Goal: Task Accomplishment & Management: Use online tool/utility

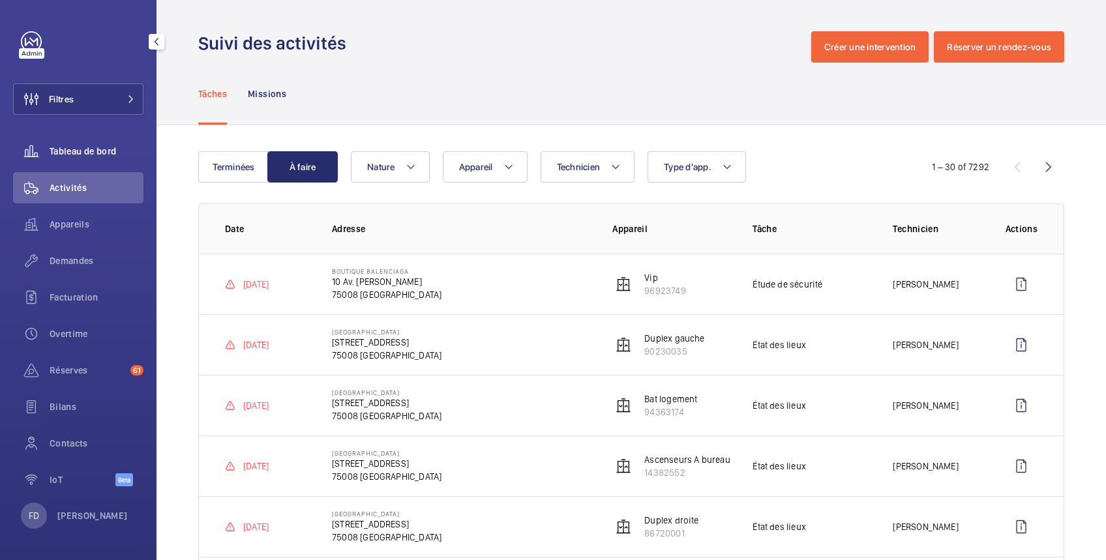
click at [110, 149] on span "Tableau de bord" at bounding box center [97, 151] width 94 height 13
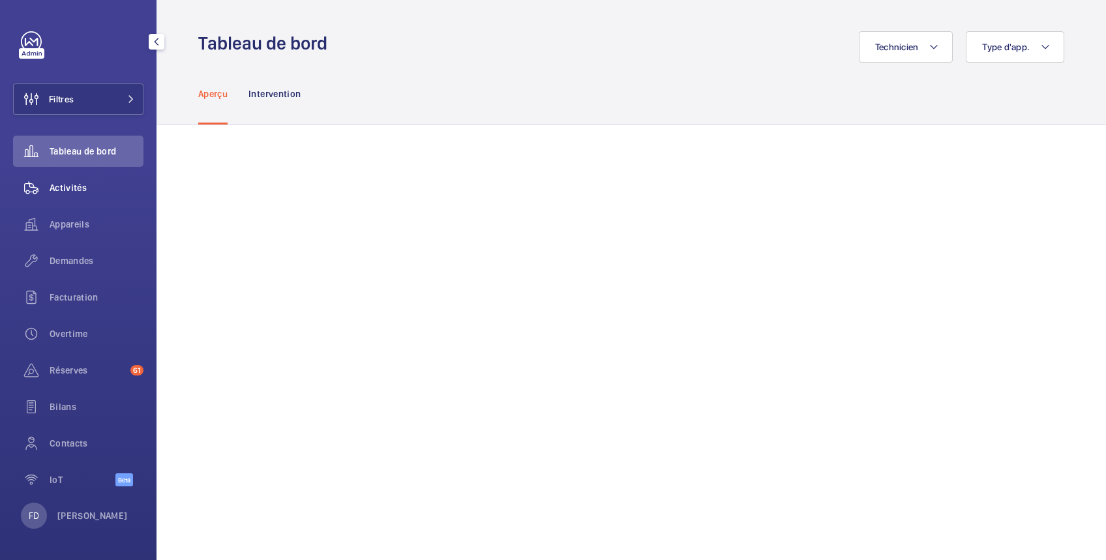
click at [69, 189] on span "Activités" at bounding box center [97, 187] width 94 height 13
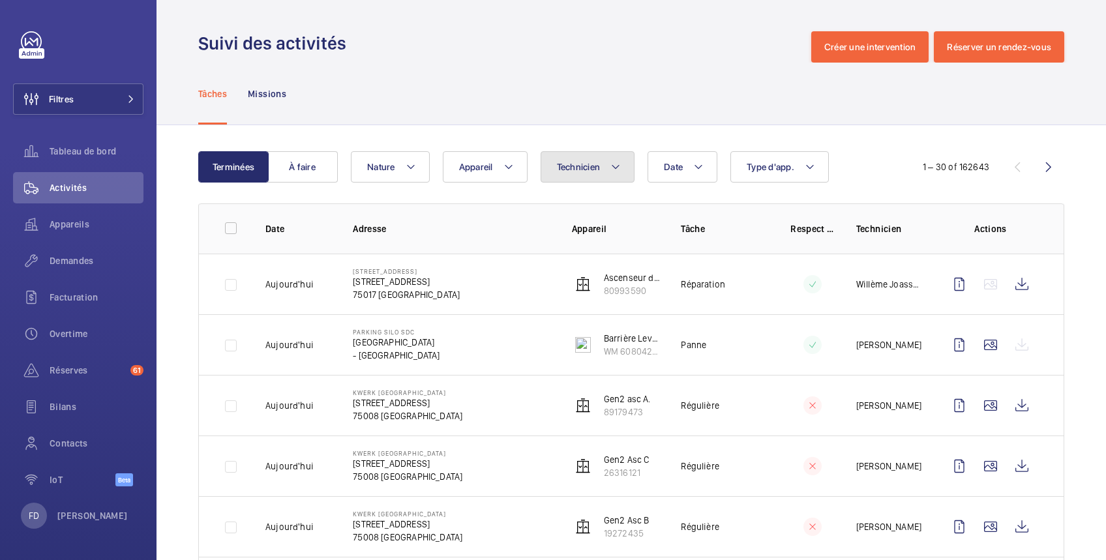
click at [584, 165] on span "Technicien" at bounding box center [579, 167] width 44 height 10
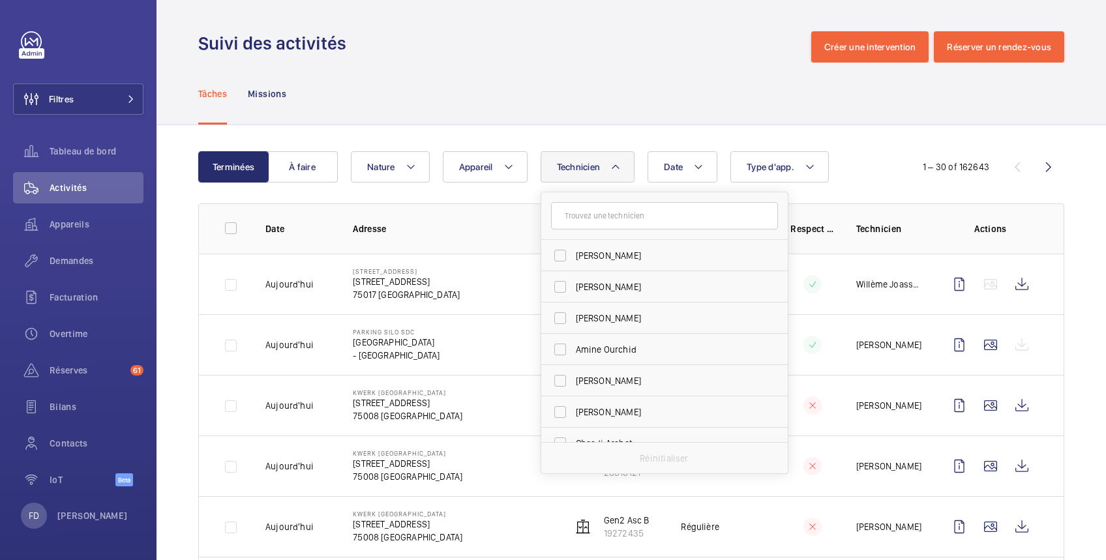
click at [583, 221] on input "text" at bounding box center [664, 215] width 227 height 27
type input "tho"
click at [588, 258] on span "Tho" at bounding box center [584, 255] width 16 height 10
click at [573, 258] on input "Tho mas Varay" at bounding box center [560, 256] width 26 height 26
checkbox input "true"
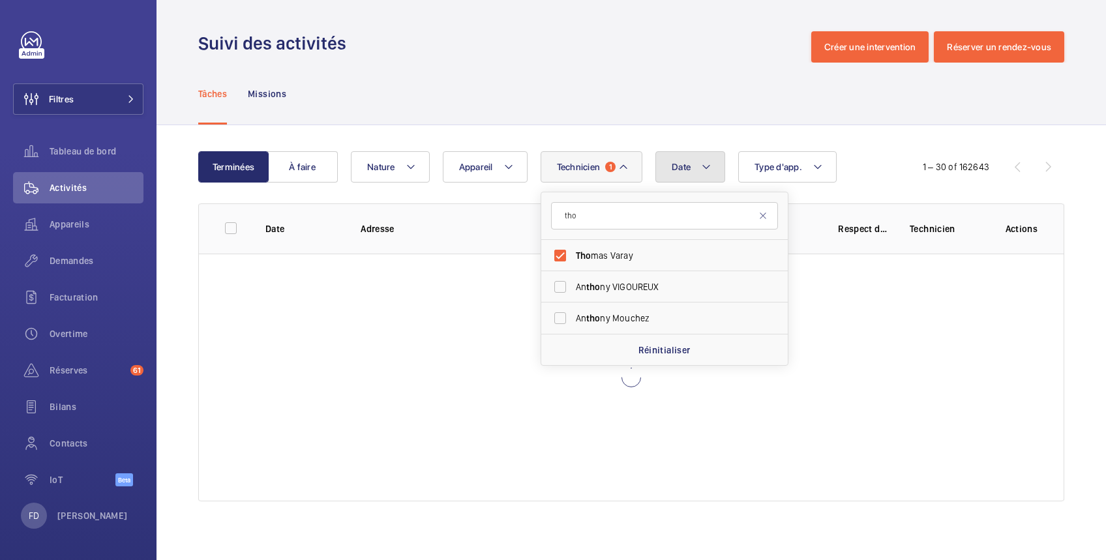
click at [685, 166] on span "Date" at bounding box center [681, 167] width 19 height 10
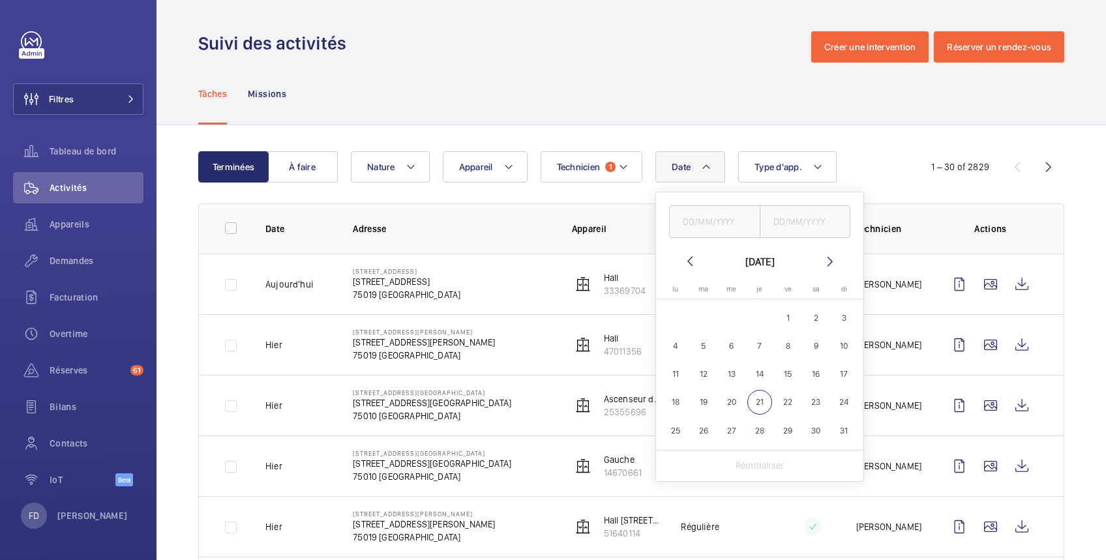
click at [762, 403] on span "21" at bounding box center [759, 402] width 25 height 25
type input "[DATE]"
click at [803, 226] on input "text" at bounding box center [805, 221] width 91 height 33
click at [755, 402] on span "21" at bounding box center [759, 402] width 25 height 25
type input "[DATE]"
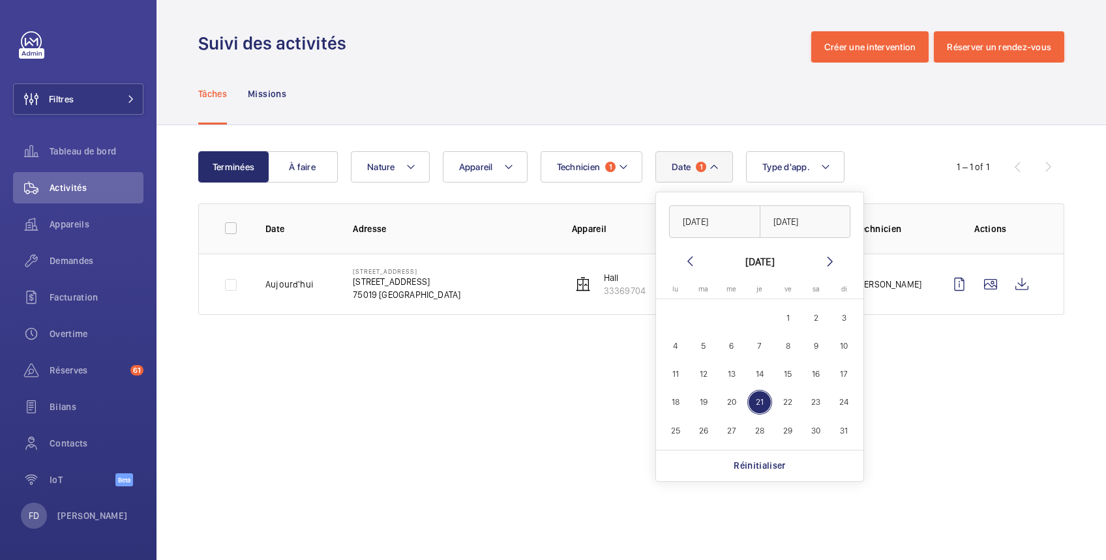
click at [466, 381] on wm-front-admin-operations-monitoring "Suivi des activités Créer une intervention Réserver un rendez-vous Tâches Missi…" at bounding box center [632, 280] width 950 height 560
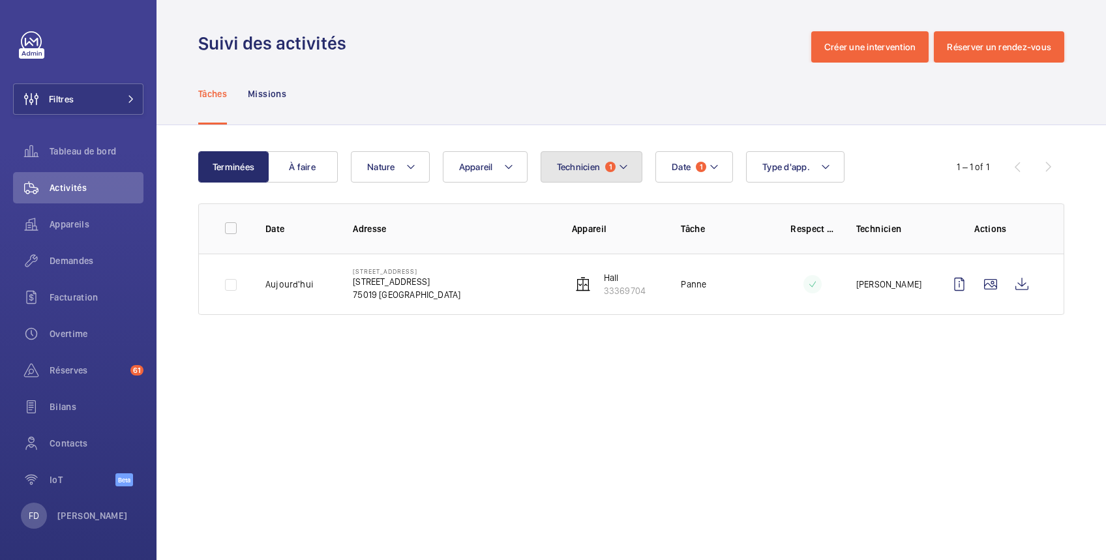
click at [562, 173] on button "Technicien 1" at bounding box center [592, 166] width 102 height 31
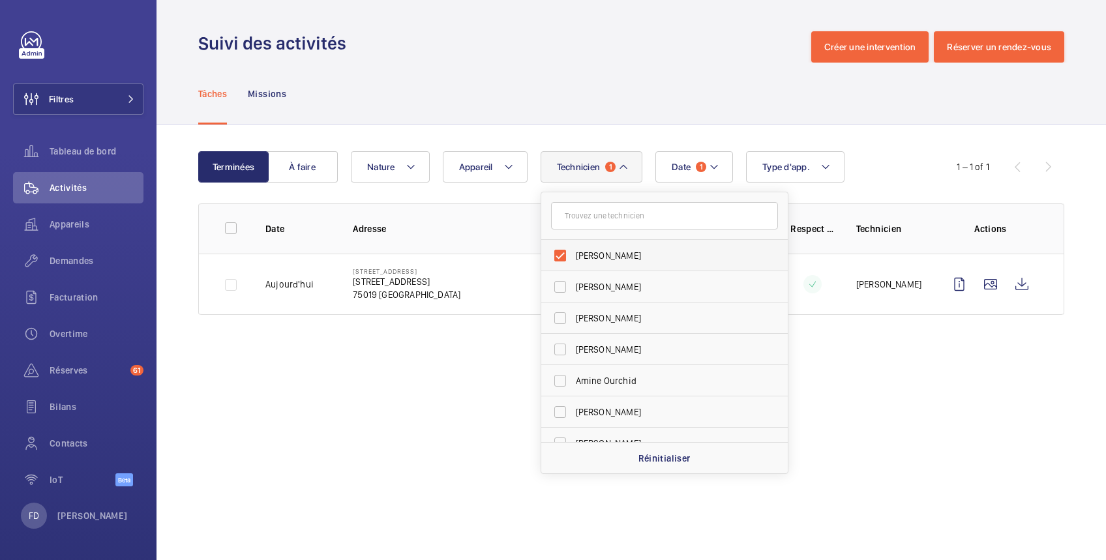
click at [584, 253] on span "[PERSON_NAME]" at bounding box center [665, 255] width 179 height 13
click at [573, 253] on input "[PERSON_NAME]" at bounding box center [560, 256] width 26 height 26
checkbox input "false"
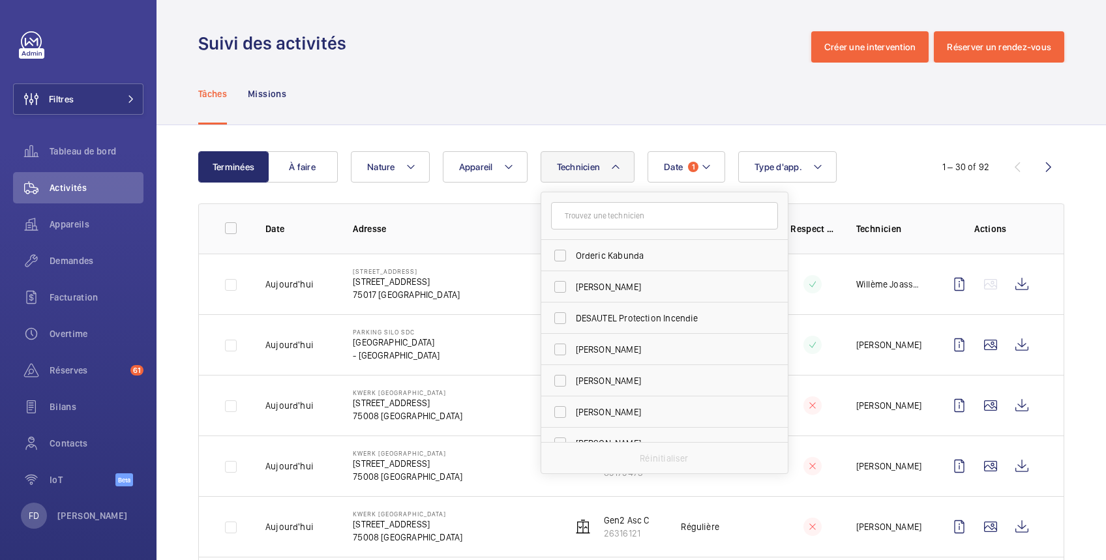
scroll to position [1159, 0]
click at [582, 222] on input "text" at bounding box center [664, 215] width 227 height 27
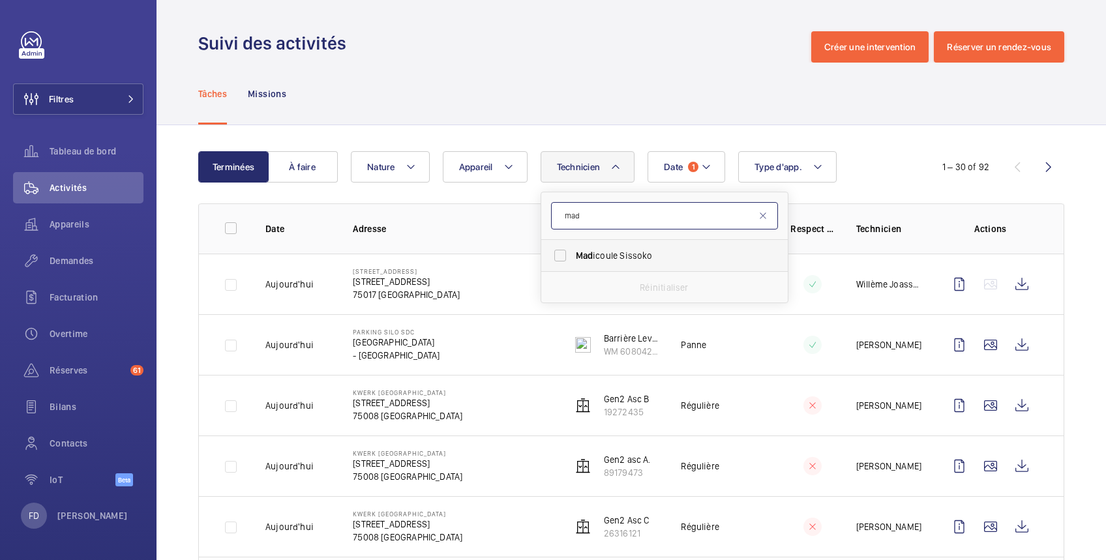
type input "mad"
click at [569, 259] on label "Mad icoule Sissoko" at bounding box center [654, 255] width 227 height 31
click at [569, 259] on input "Mad icoule Sissoko" at bounding box center [560, 256] width 26 height 26
checkbox input "true"
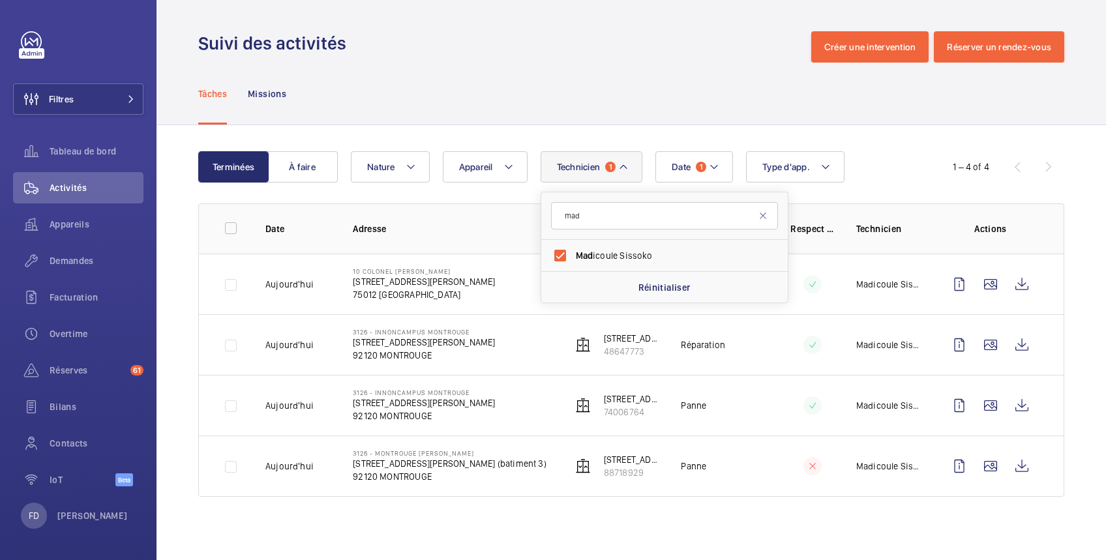
click at [509, 55] on div "Suivi des activités Créer une intervention Réserver un rendez-vous" at bounding box center [631, 46] width 866 height 31
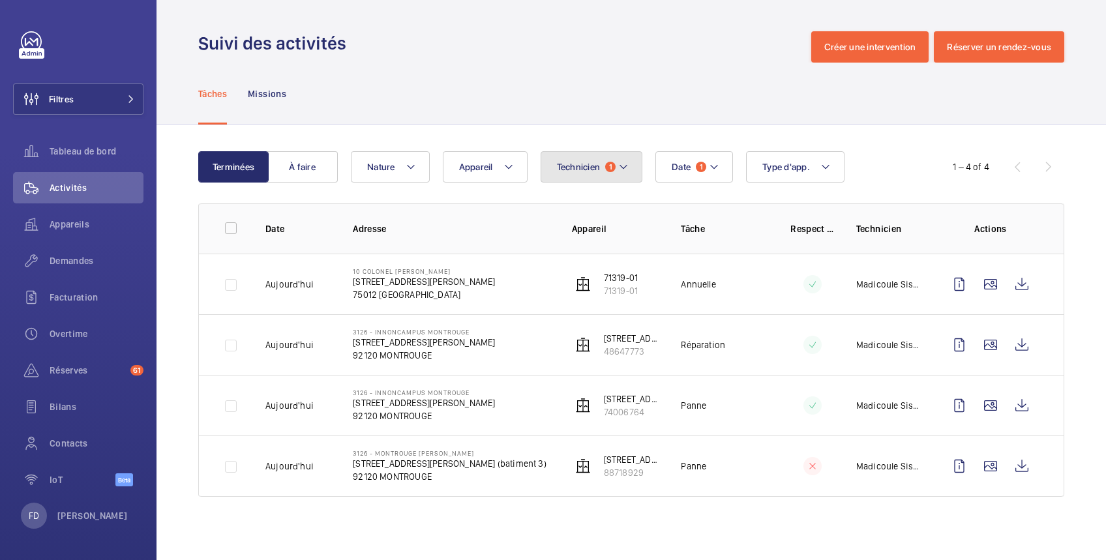
click at [566, 168] on span "Technicien" at bounding box center [579, 167] width 44 height 10
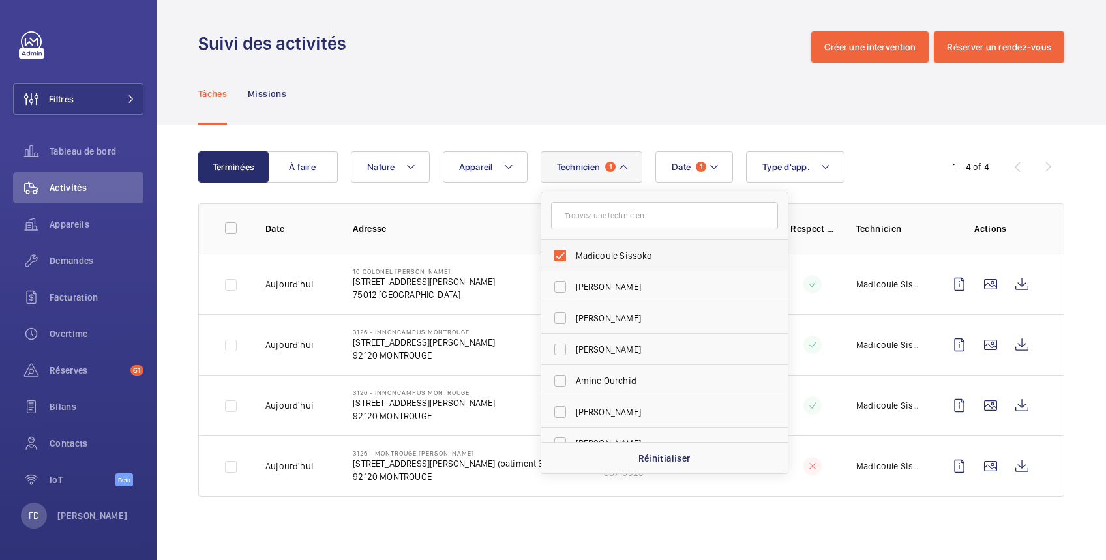
click at [584, 260] on span "Madicoule Sissoko" at bounding box center [665, 255] width 179 height 13
click at [573, 260] on input "Madicoule Sissoko" at bounding box center [560, 256] width 26 height 26
checkbox input "false"
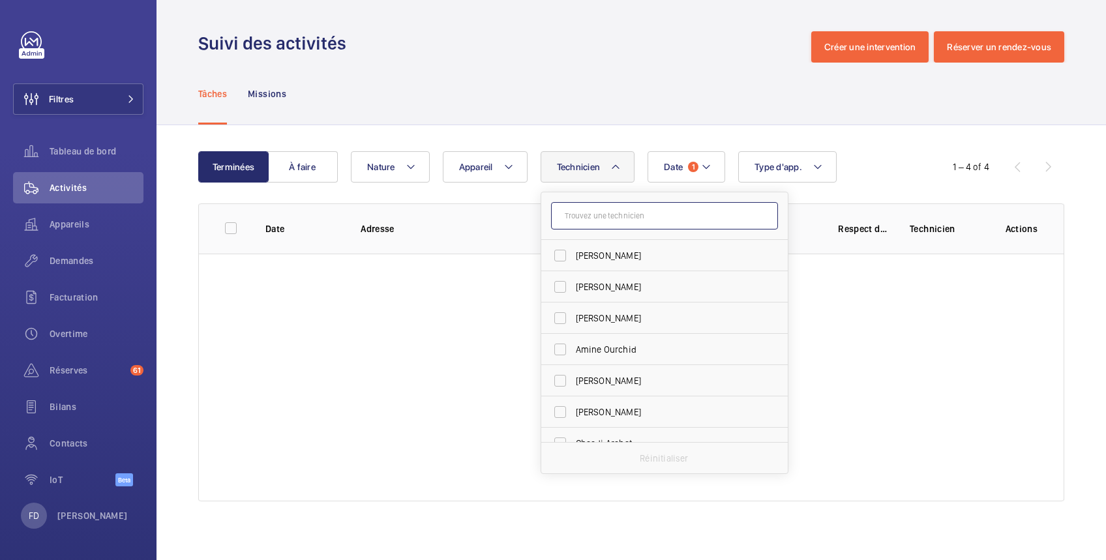
click at [588, 217] on input "text" at bounding box center [664, 215] width 227 height 27
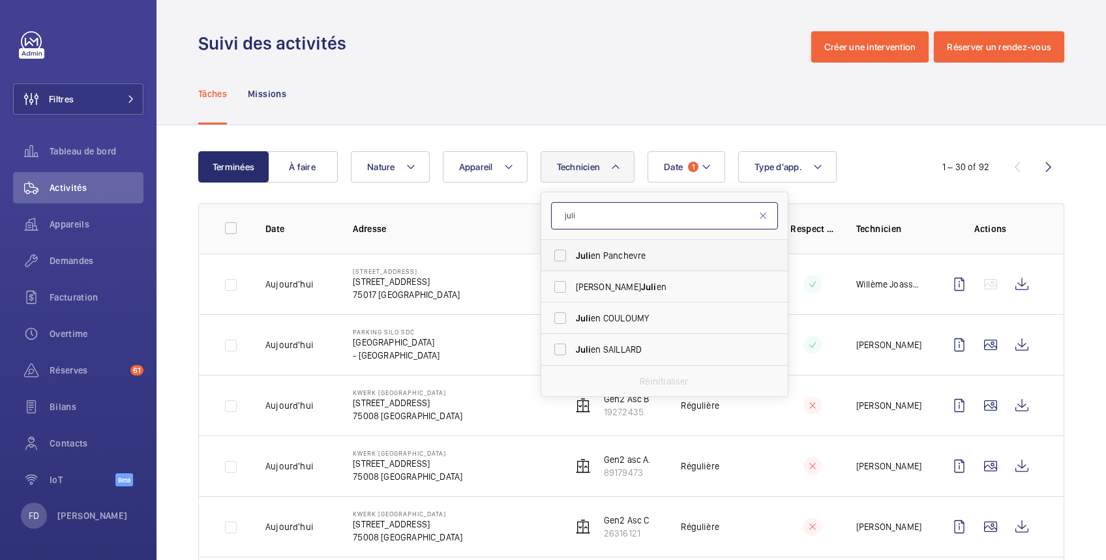
type input "juli"
click at [560, 262] on label "Juli en Panchevre" at bounding box center [654, 255] width 227 height 31
click at [560, 262] on input "Juli en Panchevre" at bounding box center [560, 256] width 26 height 26
checkbox input "true"
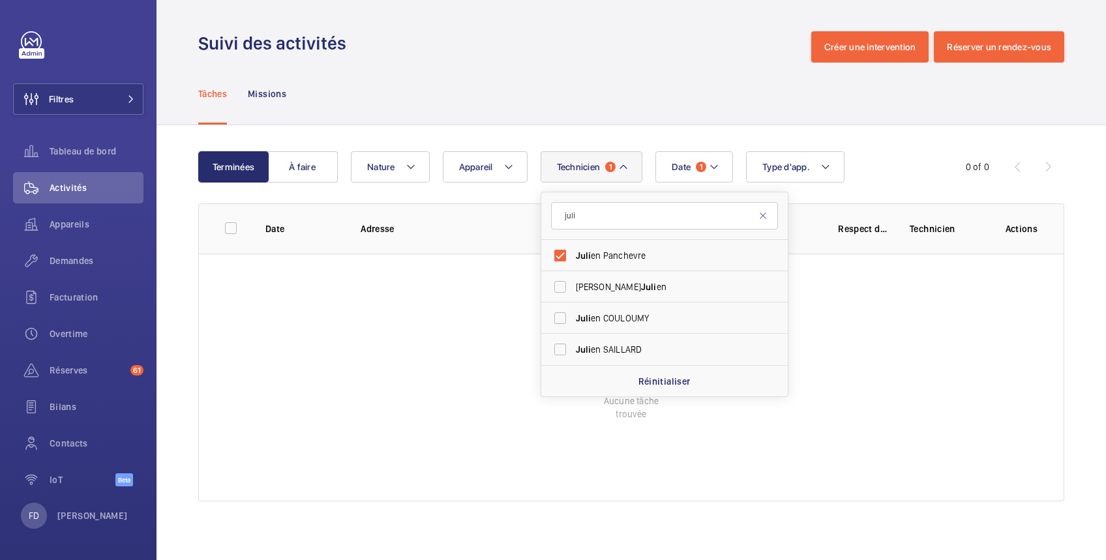
click at [578, 166] on span "Technicien" at bounding box center [579, 167] width 44 height 10
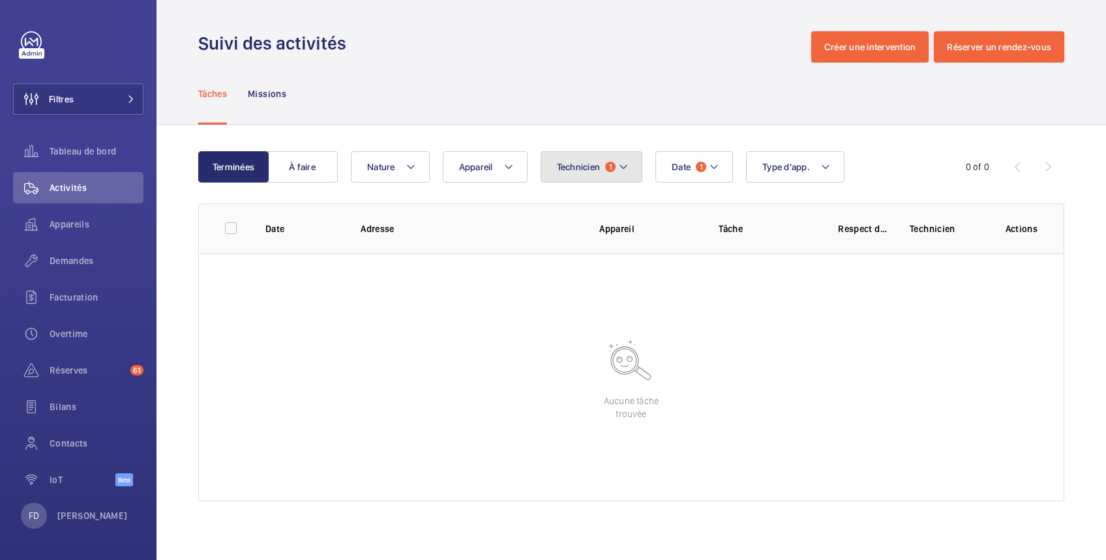
click at [578, 166] on span "Technicien" at bounding box center [579, 167] width 44 height 10
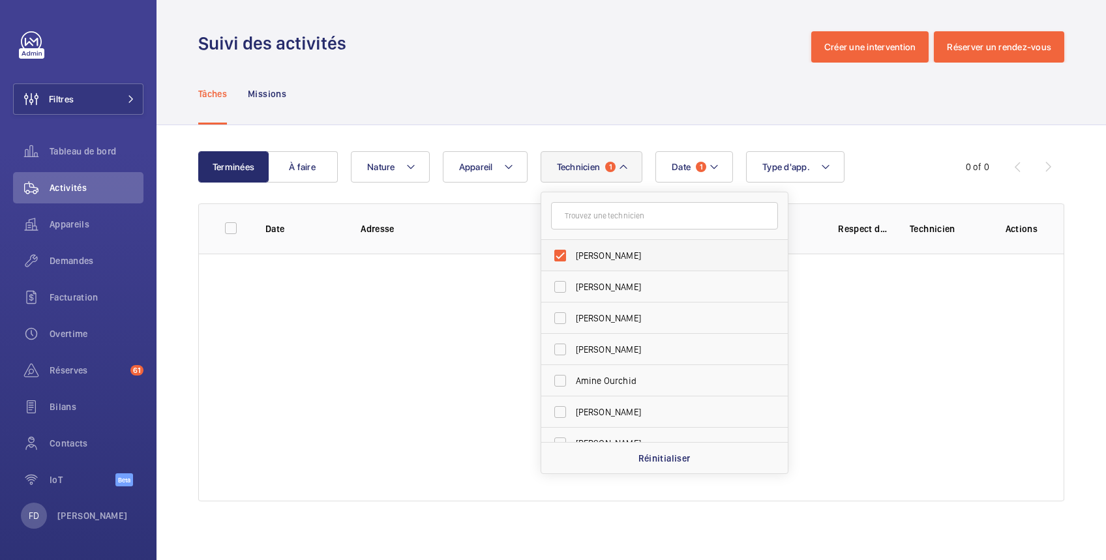
click at [557, 254] on label "[PERSON_NAME]" at bounding box center [654, 255] width 227 height 31
click at [557, 254] on input "[PERSON_NAME]" at bounding box center [560, 256] width 26 height 26
checkbox input "false"
click at [594, 217] on input "text" at bounding box center [664, 215] width 227 height 27
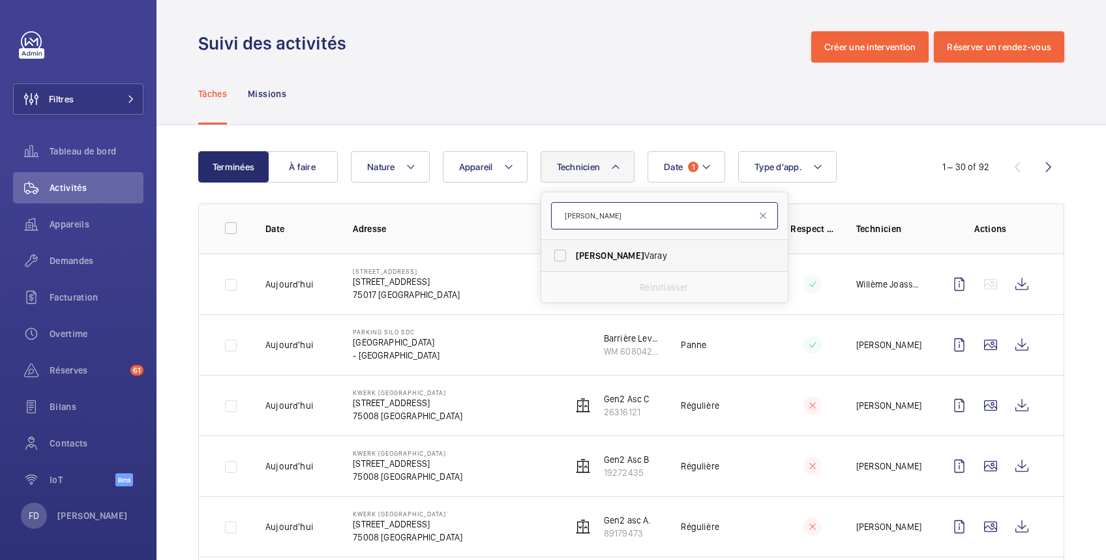
type input "[PERSON_NAME]"
click at [595, 255] on span "[PERSON_NAME]" at bounding box center [610, 255] width 68 height 10
click at [573, 255] on input "[PERSON_NAME]" at bounding box center [560, 256] width 26 height 26
checkbox input "true"
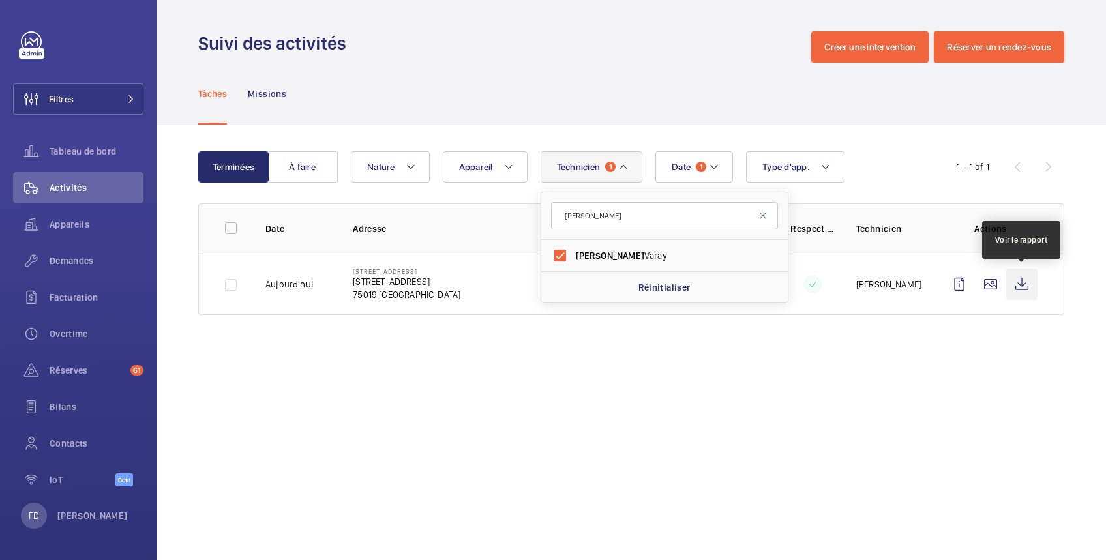
click at [1022, 284] on wm-front-icon-button at bounding box center [1021, 284] width 31 height 31
click at [620, 392] on wm-front-admin-operations-monitoring "Suivi des activités Créer une intervention Réserver un rendez-vous Tâches Missi…" at bounding box center [632, 280] width 950 height 560
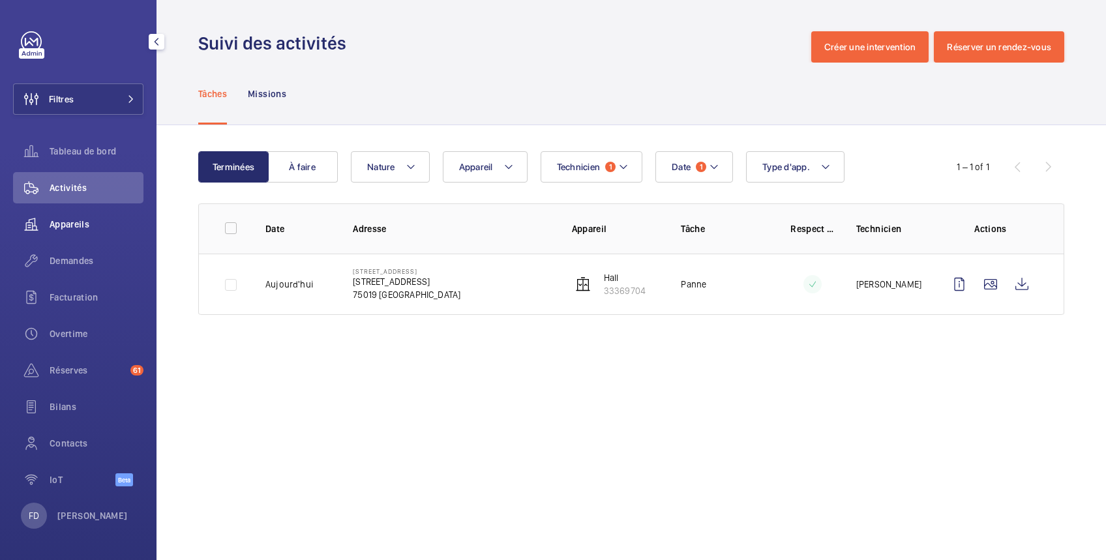
click at [71, 227] on span "Appareils" at bounding box center [97, 224] width 94 height 13
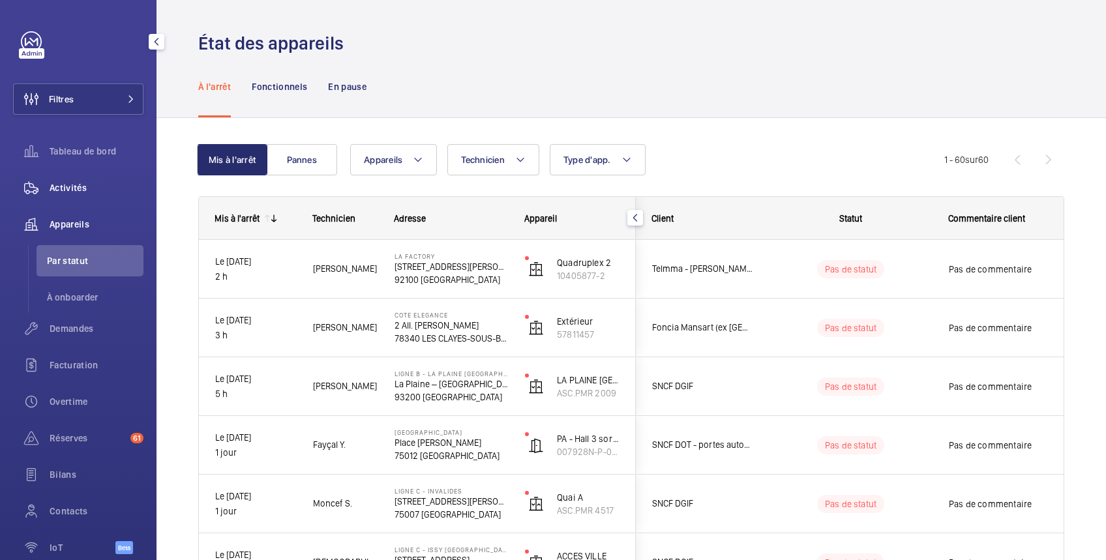
click at [68, 191] on span "Activités" at bounding box center [97, 187] width 94 height 13
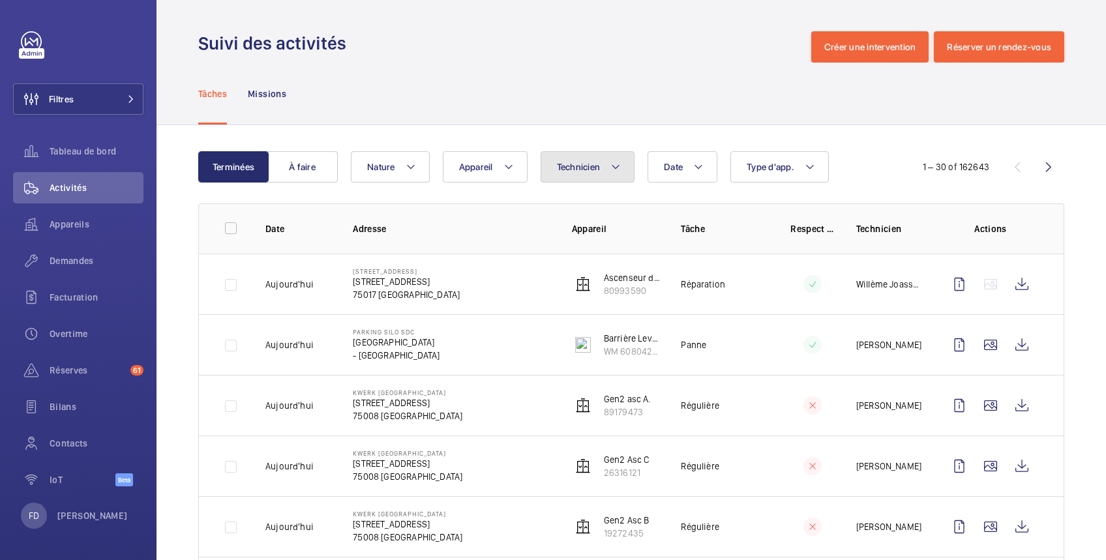
click at [553, 171] on button "Technicien" at bounding box center [588, 166] width 95 height 31
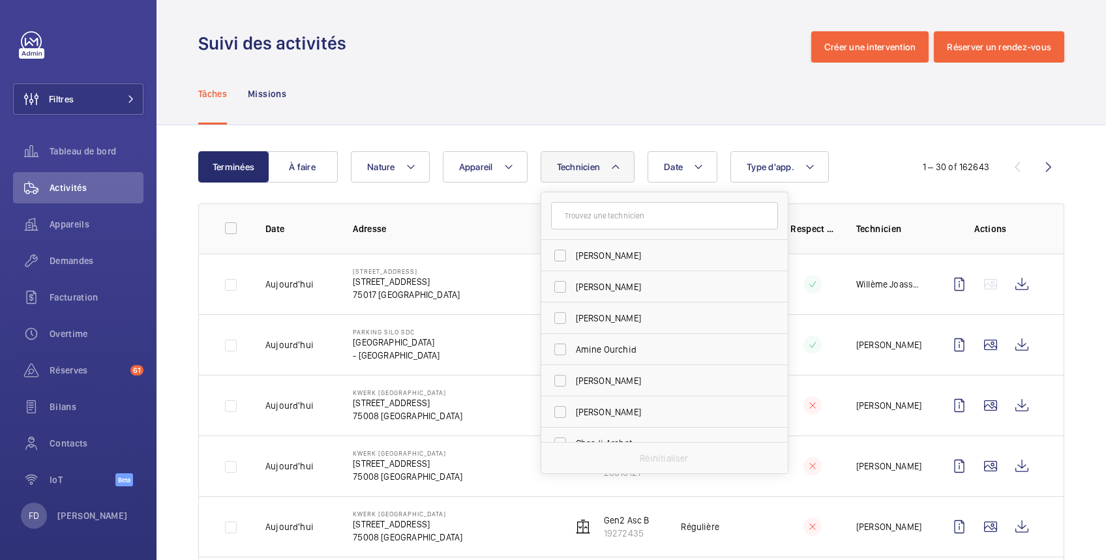
click at [592, 218] on input "text" at bounding box center [664, 215] width 227 height 27
type input "tho"
click at [567, 260] on label "Tho mas Varay" at bounding box center [654, 255] width 227 height 31
click at [567, 260] on input "Tho mas Varay" at bounding box center [560, 256] width 26 height 26
checkbox input "true"
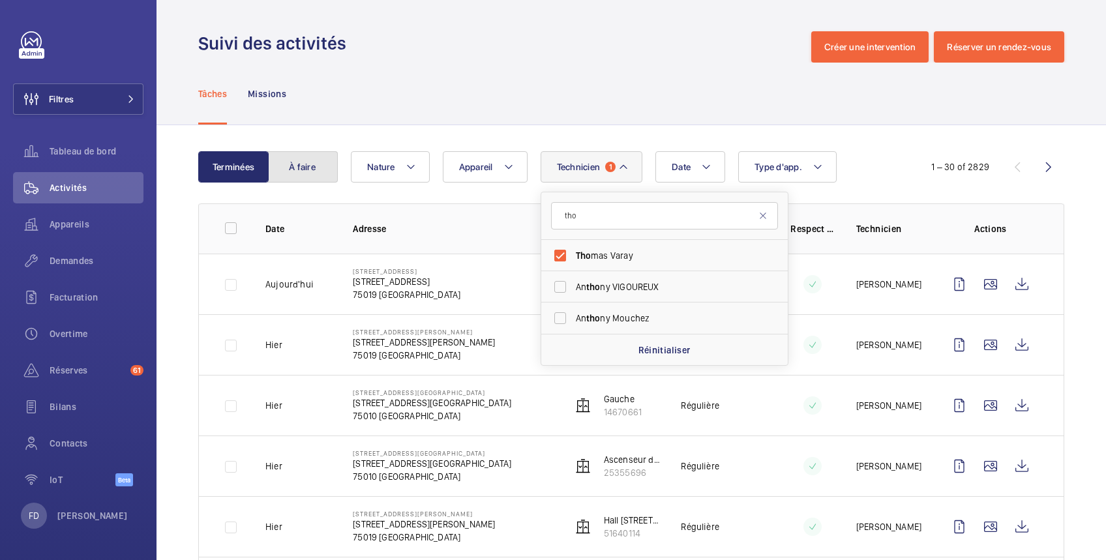
click at [310, 170] on button "À faire" at bounding box center [302, 166] width 70 height 31
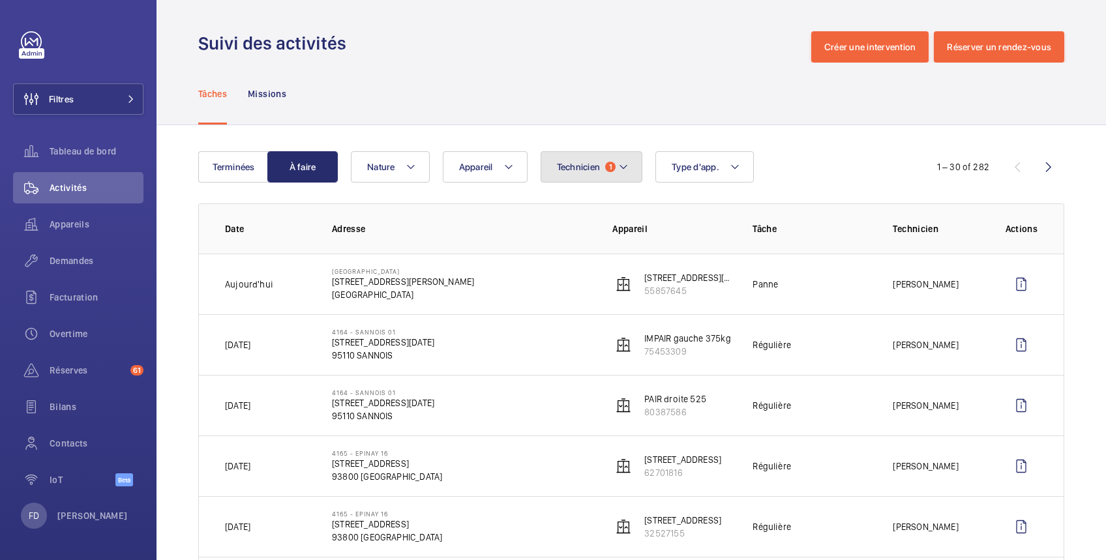
click at [574, 164] on span "Technicien" at bounding box center [579, 167] width 44 height 10
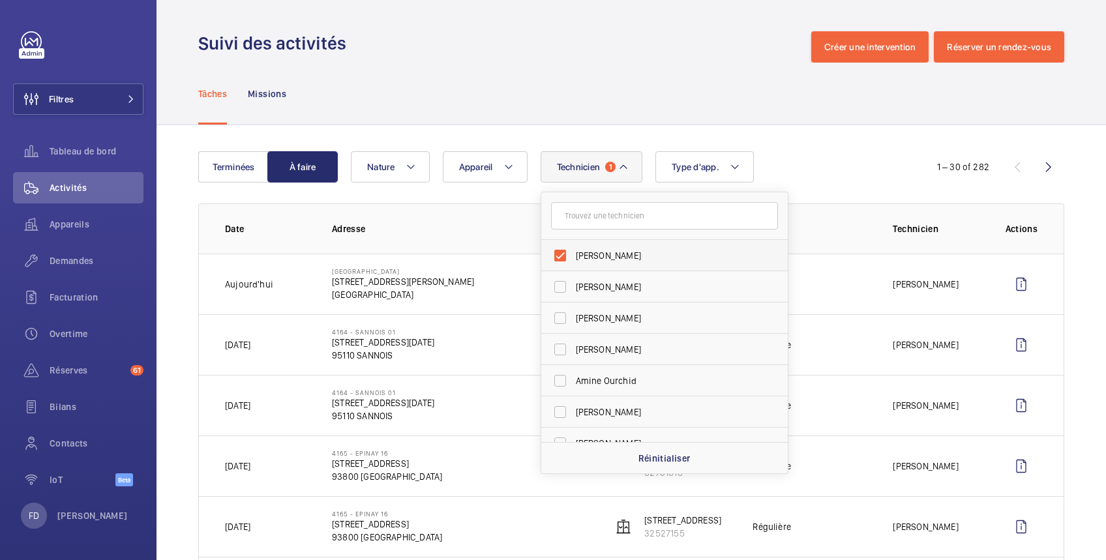
click at [573, 253] on label "[PERSON_NAME]" at bounding box center [654, 255] width 227 height 31
click at [573, 253] on input "[PERSON_NAME]" at bounding box center [560, 256] width 26 height 26
checkbox input "false"
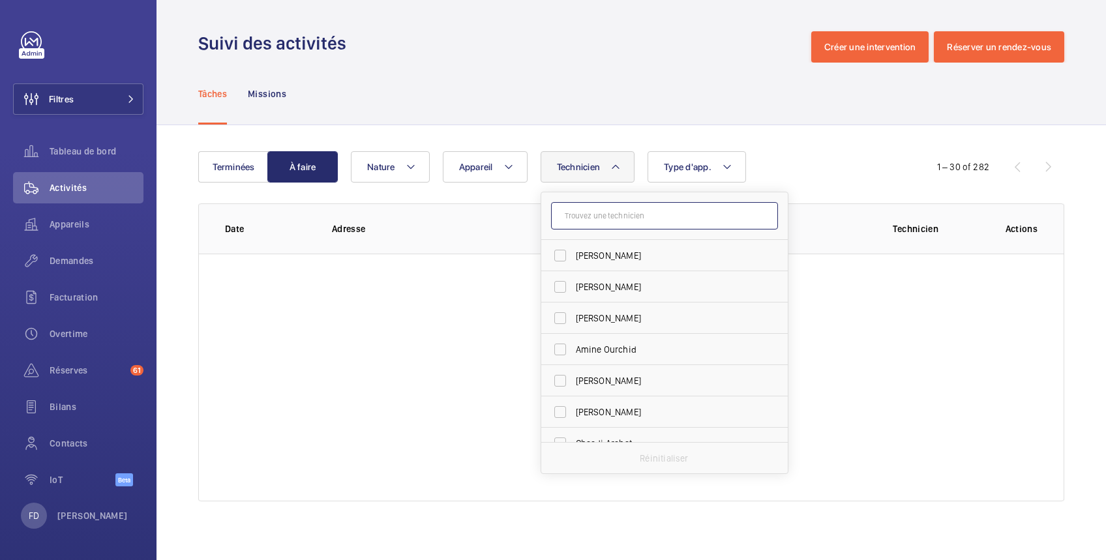
click at [581, 218] on input "text" at bounding box center [664, 215] width 227 height 27
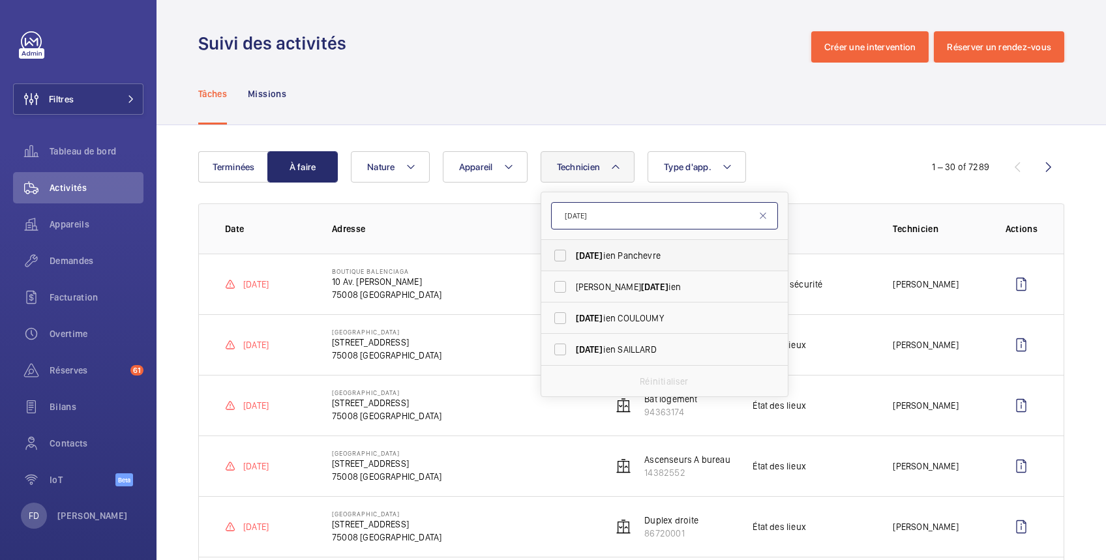
type input "[DATE]"
click at [565, 260] on label "[DATE] ien Panchevre" at bounding box center [654, 255] width 227 height 31
click at [565, 260] on input "[DATE] ien Panchevre" at bounding box center [560, 256] width 26 height 26
checkbox input "true"
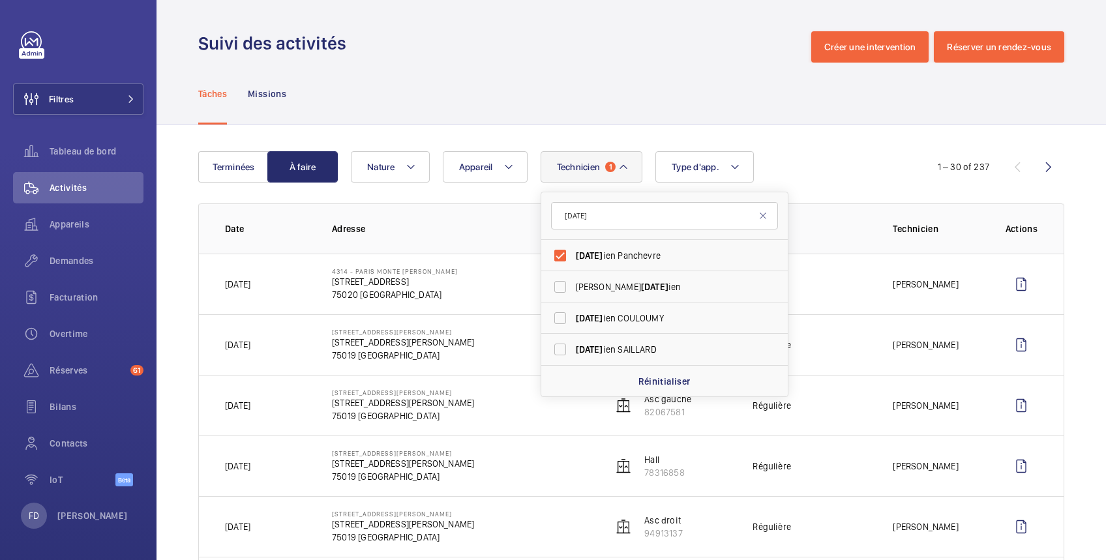
click at [472, 351] on td "[GEOGRAPHIC_DATA][PERSON_NAME][STREET_ADDRESS][PERSON_NAME]" at bounding box center [451, 344] width 280 height 61
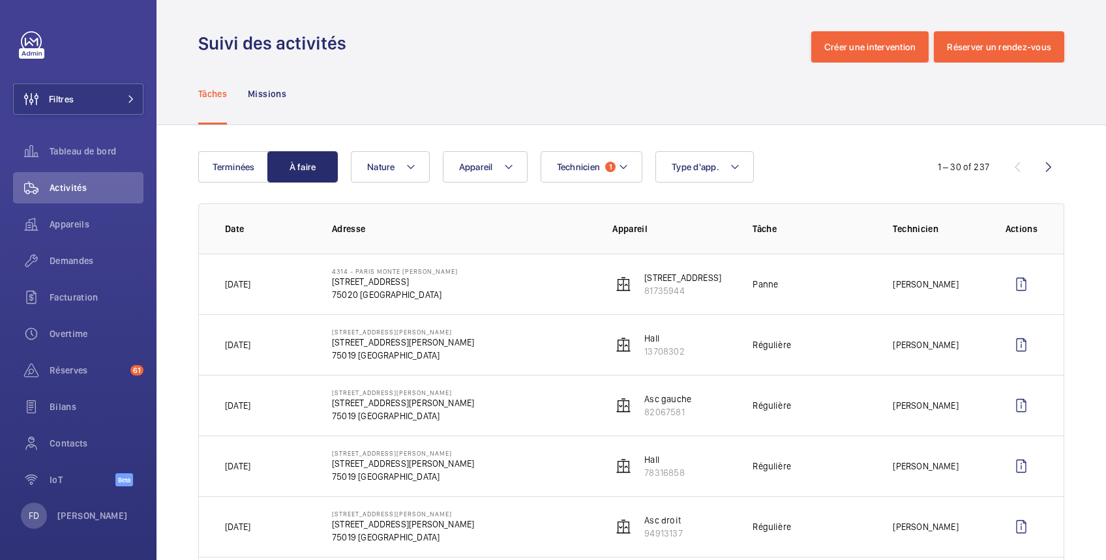
click at [479, 292] on td "4314 - [GEOGRAPHIC_DATA][PERSON_NAME][STREET_ADDRESS]" at bounding box center [451, 284] width 280 height 61
click at [447, 284] on p "[STREET_ADDRESS]" at bounding box center [395, 281] width 126 height 13
click at [240, 165] on button "Terminées" at bounding box center [233, 166] width 70 height 31
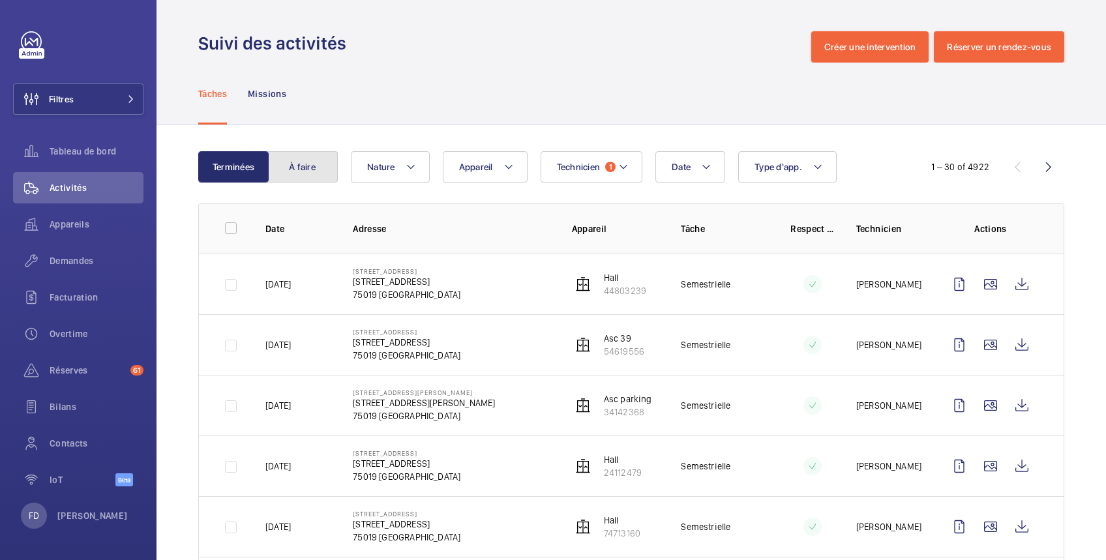
click at [303, 165] on button "À faire" at bounding box center [302, 166] width 70 height 31
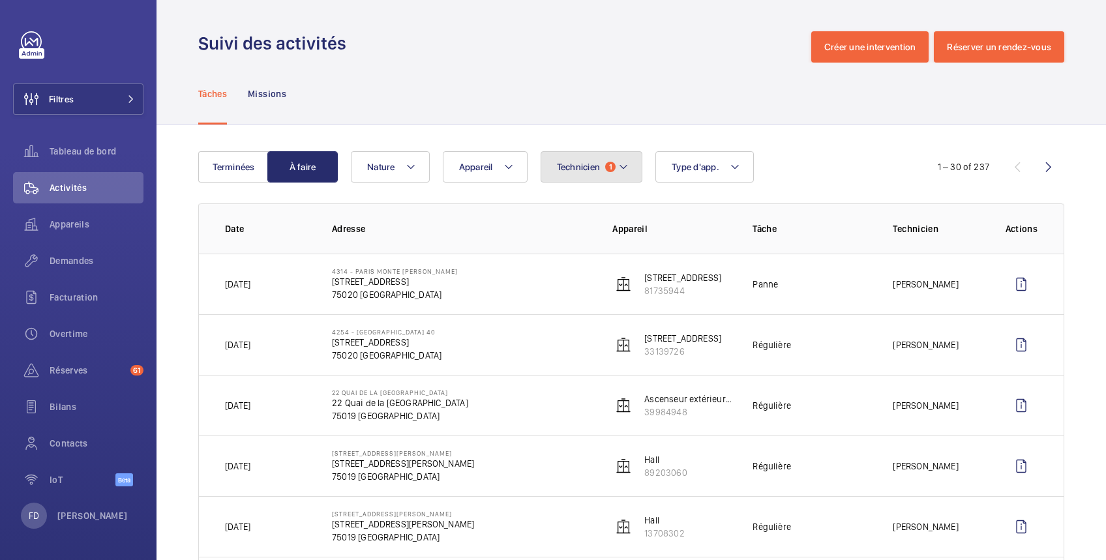
click at [587, 168] on span "Technicien" at bounding box center [579, 167] width 44 height 10
